Goal: Task Accomplishment & Management: Complete application form

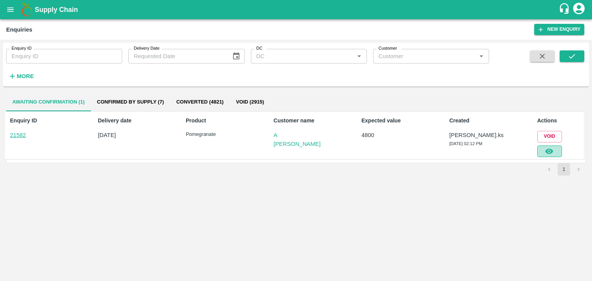
click at [550, 147] on icon "button" at bounding box center [549, 151] width 8 height 8
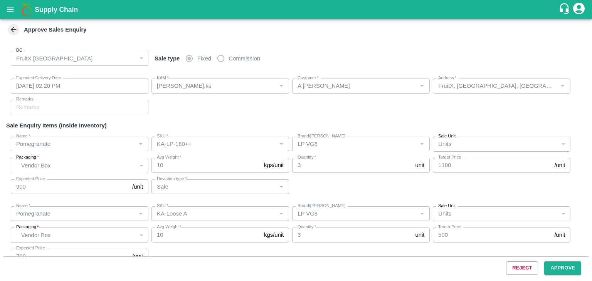
click at [570, 257] on div "Reject Approve" at bounding box center [295, 268] width 585 height 23
click at [578, 263] on button "Approve" at bounding box center [562, 268] width 37 height 13
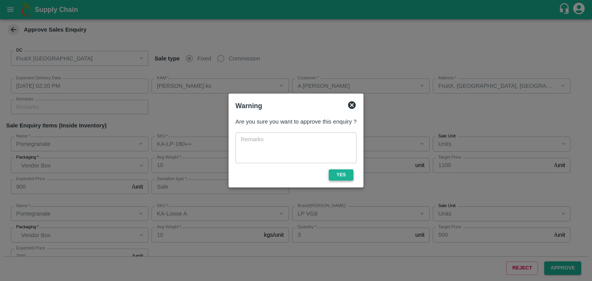
click at [337, 174] on button "Yes" at bounding box center [341, 174] width 25 height 11
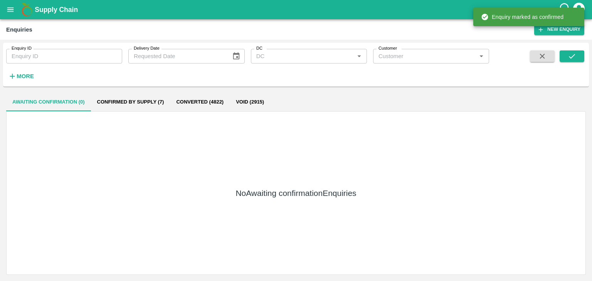
click at [566, 47] on div "Enquiry ID Enquiry ID Delivery Date Delivery Date DC DC   * Customer Customer  …" at bounding box center [295, 65] width 585 height 38
click at [568, 54] on icon "submit" at bounding box center [571, 56] width 8 height 8
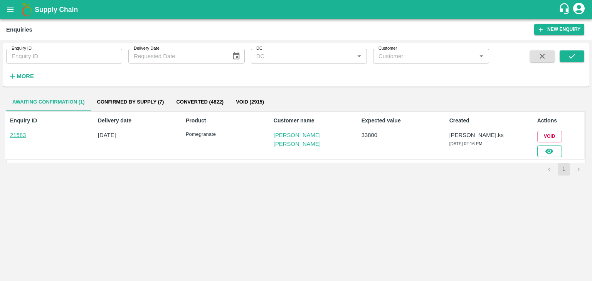
click at [552, 146] on button "button" at bounding box center [549, 152] width 25 height 12
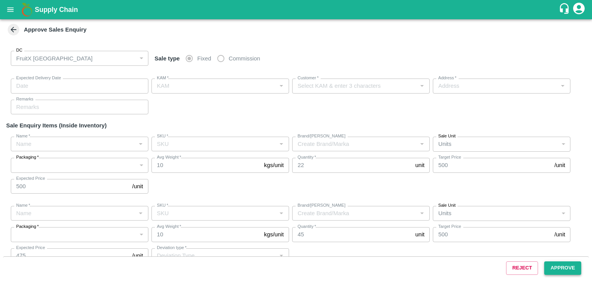
click at [561, 266] on button "Approve" at bounding box center [562, 268] width 37 height 13
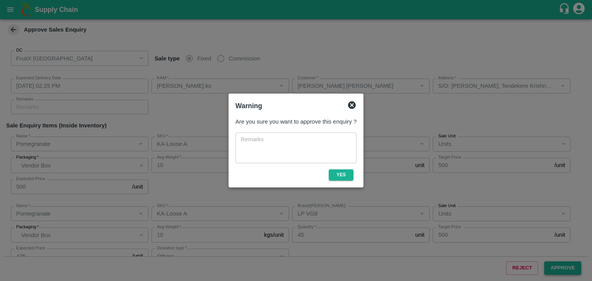
type input "[DATE] 02:25 PM"
type input "[PERSON_NAME].ks"
type input "[PERSON_NAME] [PERSON_NAME]"
type input "S/O: [PERSON_NAME], Tendekere Krishnarajpet Mandya, [GEOGRAPHIC_DATA], [GEOGRAP…"
type input "Pomegranate"
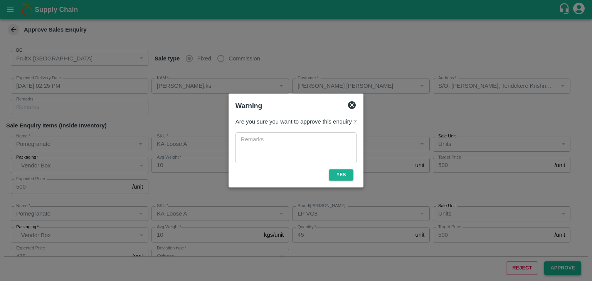
type input "KA-Loose A"
type input "GL"
type input "Pomegranate"
type input "KA-Loose A"
type input "LP VG8"
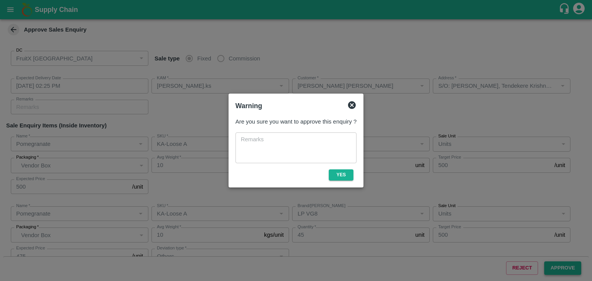
type input "Others"
type input "Pomegranate"
type input "KA-Loose B"
type input "LP VG8"
click at [332, 171] on button "Yes" at bounding box center [341, 174] width 25 height 11
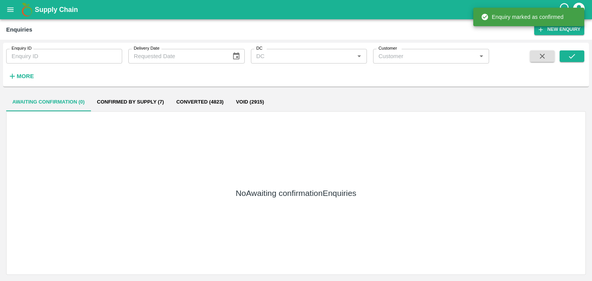
click at [584, 52] on div "Enquiry ID Enquiry ID Delivery Date Delivery Date DC DC   * Customer Customer  …" at bounding box center [295, 65] width 585 height 38
click at [582, 54] on button "submit" at bounding box center [571, 56] width 25 height 12
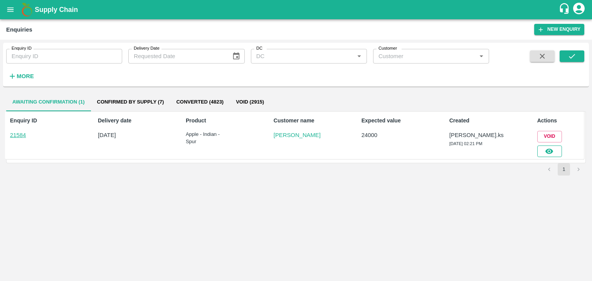
click at [552, 150] on icon "button" at bounding box center [549, 151] width 8 height 5
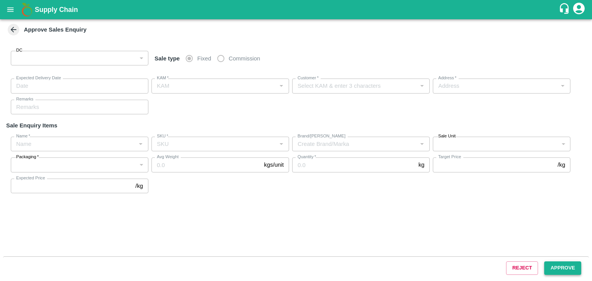
type input "147"
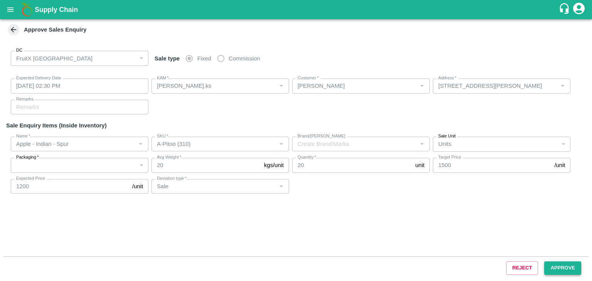
type input "[DATE] 02:30 PM"
type input "[PERSON_NAME].ks"
type input "[PERSON_NAME]"
type input "[STREET_ADDRESS][PERSON_NAME]"
click at [551, 265] on button "Approve" at bounding box center [562, 268] width 37 height 13
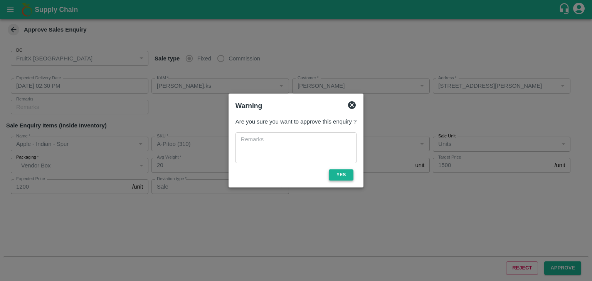
click at [351, 175] on button "Yes" at bounding box center [341, 174] width 25 height 11
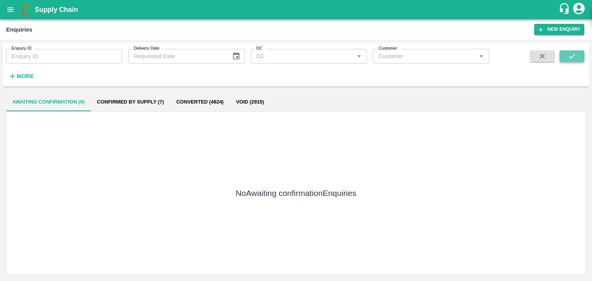
click at [570, 50] on button "submit" at bounding box center [571, 56] width 25 height 12
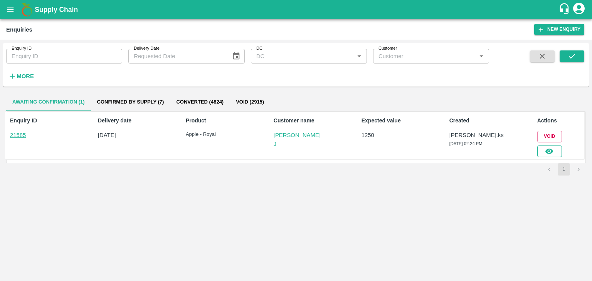
click at [552, 152] on icon "button" at bounding box center [549, 151] width 8 height 5
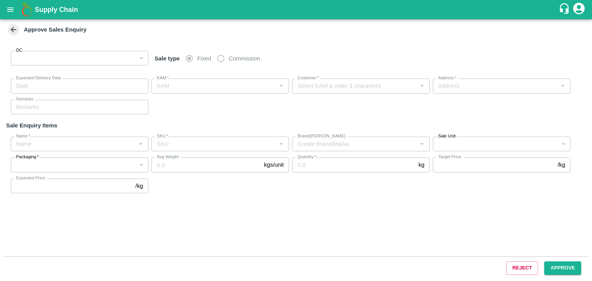
type input "147"
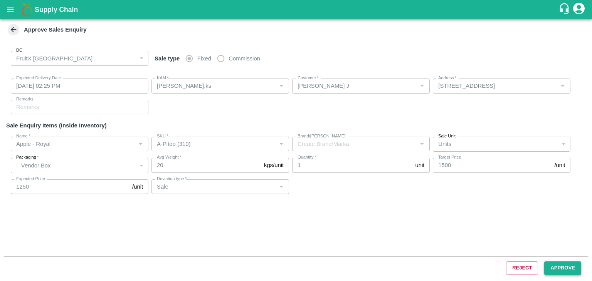
type input "[DATE] 02:25 PM"
type input "[PERSON_NAME].ks"
type input "[PERSON_NAME] J"
type input "[STREET_ADDRESS]"
click at [565, 266] on button "Approve" at bounding box center [562, 268] width 37 height 13
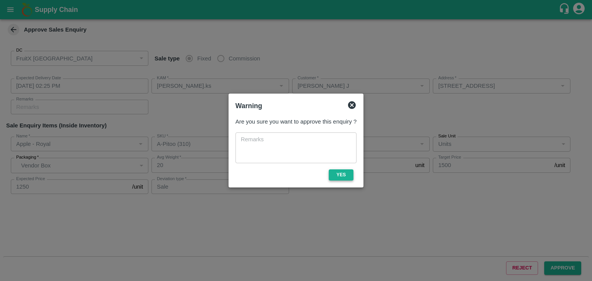
click at [344, 173] on button "Yes" at bounding box center [341, 174] width 25 height 11
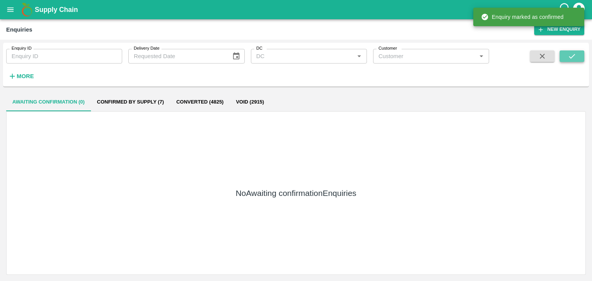
click at [569, 58] on icon "submit" at bounding box center [571, 56] width 8 height 8
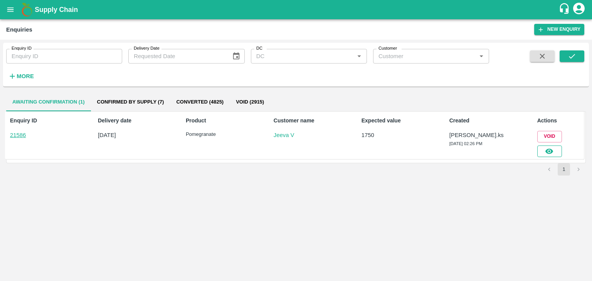
click at [545, 149] on icon "button" at bounding box center [549, 151] width 8 height 8
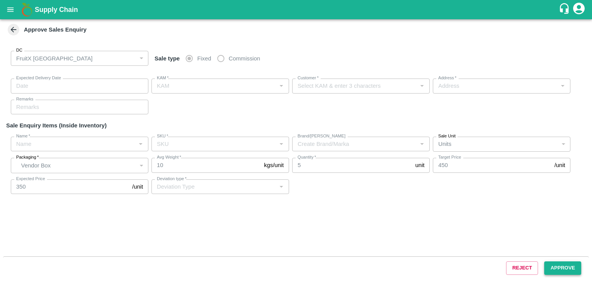
click at [561, 269] on button "Approve" at bounding box center [562, 268] width 37 height 13
type input "[DATE] 02:30 PM"
type input "[PERSON_NAME].ks"
type input "Jeeva V"
type input "huskur fruits Market , huskur fruits Market , [GEOGRAPHIC_DATA], [GEOGRAPHIC_DA…"
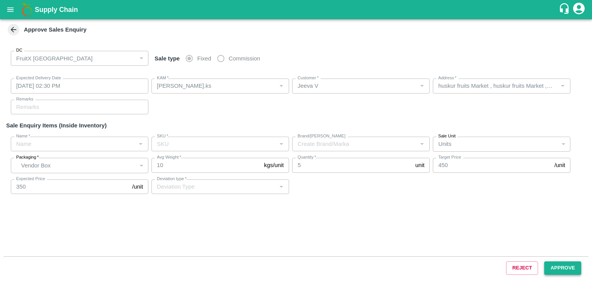
type input "Pomegranate"
type input "KA-SUPR-100++"
type input "GL"
type input "Sale"
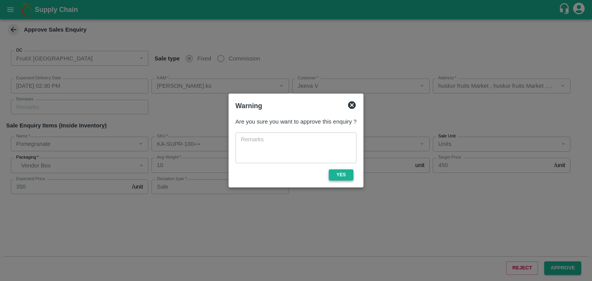
click at [348, 177] on button "Yes" at bounding box center [341, 174] width 25 height 11
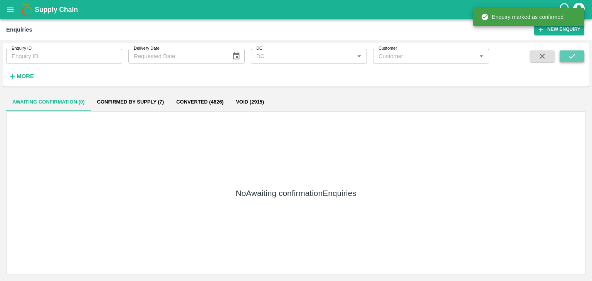
click at [579, 55] on button "submit" at bounding box center [571, 56] width 25 height 12
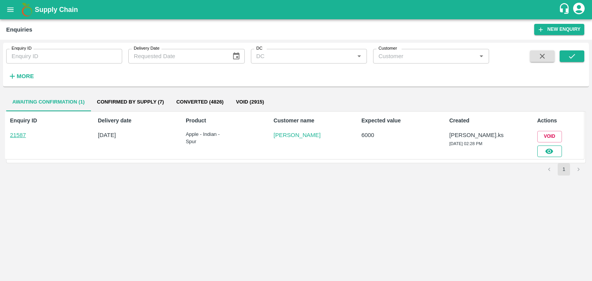
click at [540, 151] on button "button" at bounding box center [549, 152] width 25 height 12
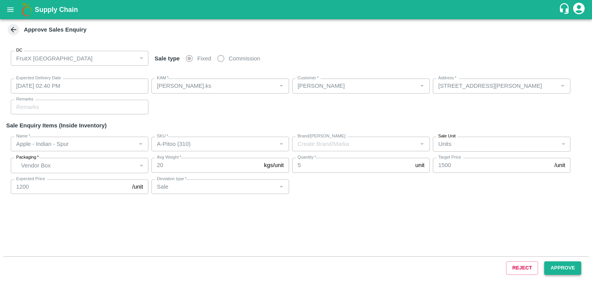
click at [564, 269] on button "Approve" at bounding box center [562, 268] width 37 height 13
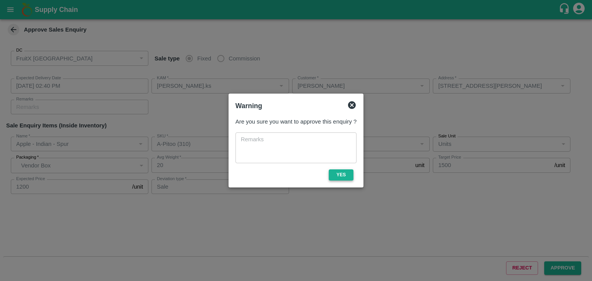
click at [347, 178] on button "Yes" at bounding box center [341, 174] width 25 height 11
